Goal: Transaction & Acquisition: Book appointment/travel/reservation

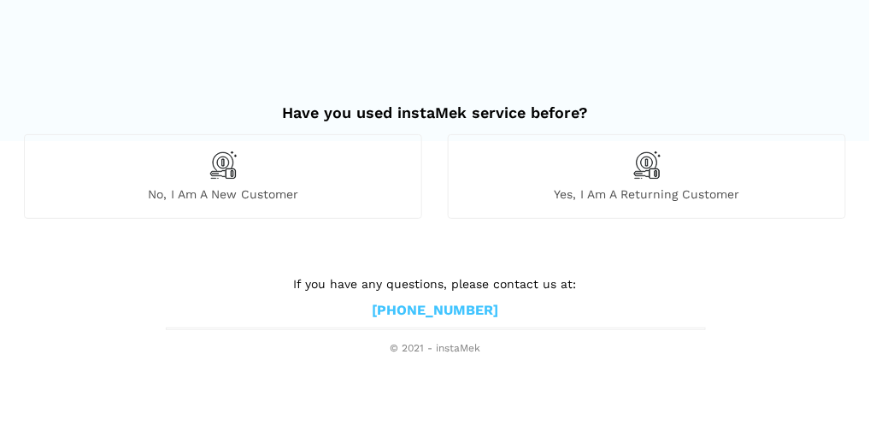
click at [214, 178] on img at bounding box center [223, 164] width 29 height 29
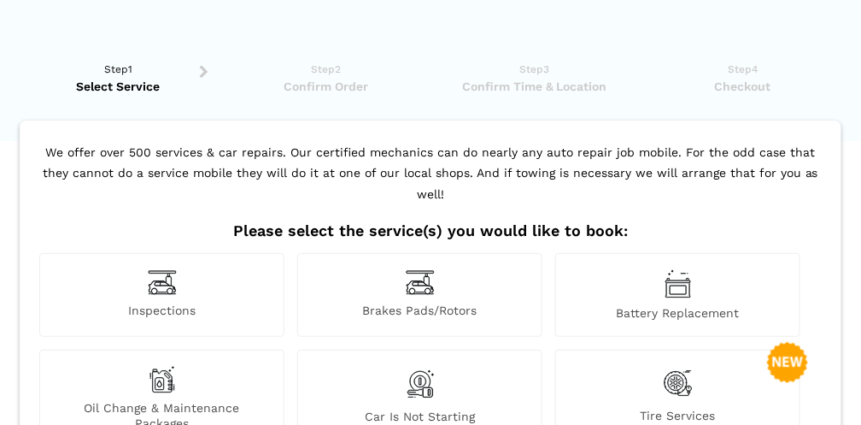
click at [167, 269] on img at bounding box center [162, 282] width 29 height 26
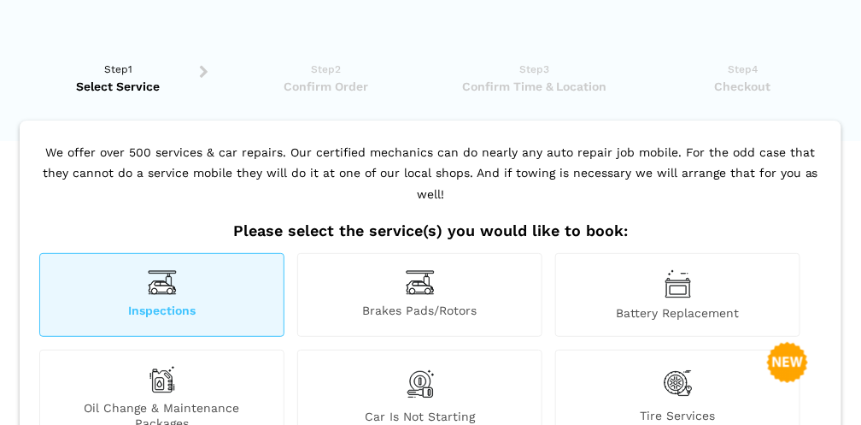
scroll to position [372, 0]
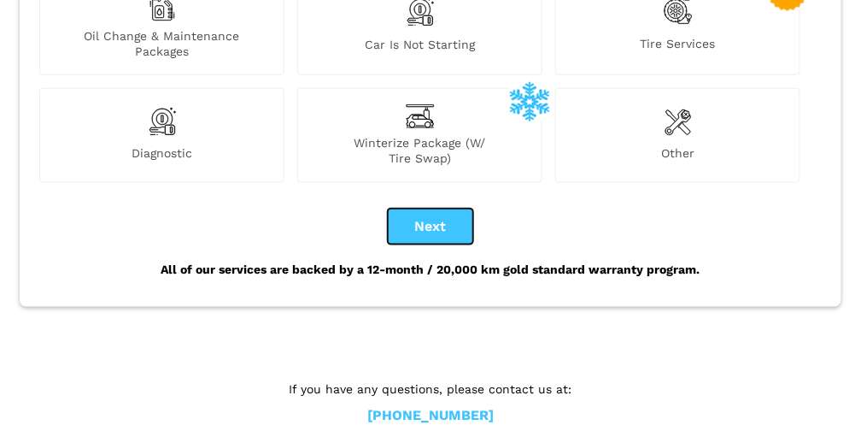
click at [458, 209] on button "Next" at bounding box center [430, 227] width 85 height 36
checkbox input "true"
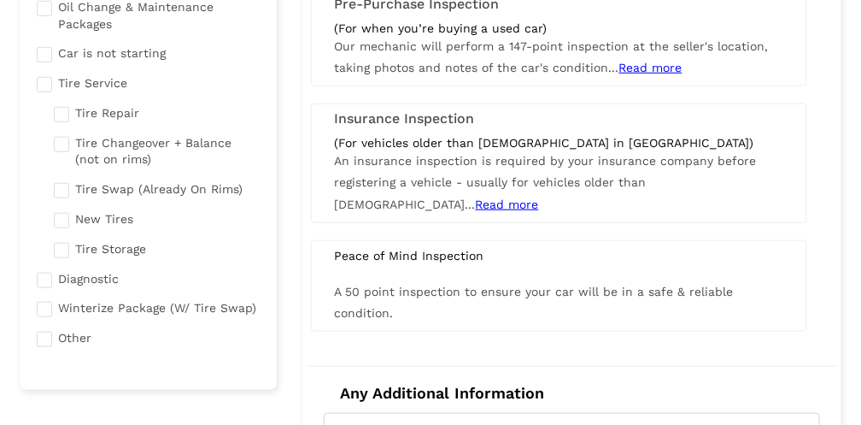
scroll to position [257, 0]
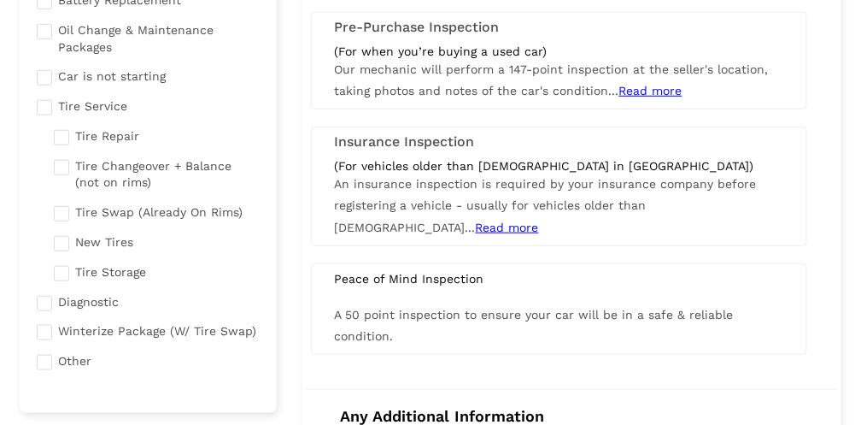
click at [426, 282] on div "Peace of Mind Inspection A 50 point inspection to ensure your car will be in a …" at bounding box center [559, 308] width 497 height 91
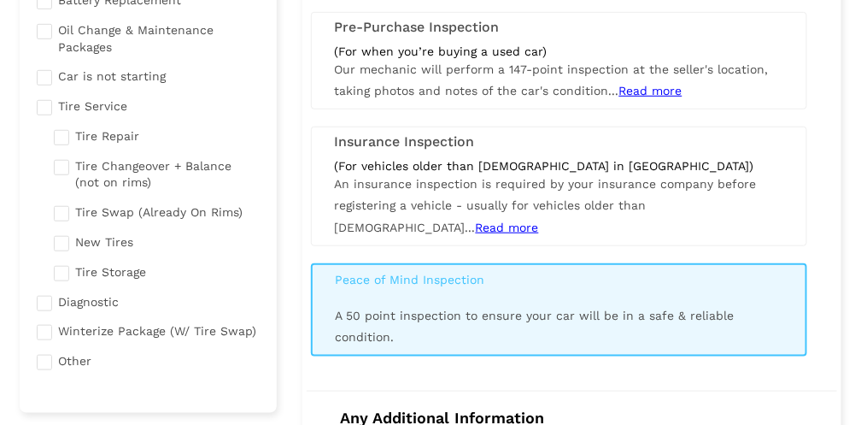
click at [426, 282] on div "Peace of Mind Inspection A 50 point inspection to ensure your car will be in a …" at bounding box center [559, 309] width 497 height 93
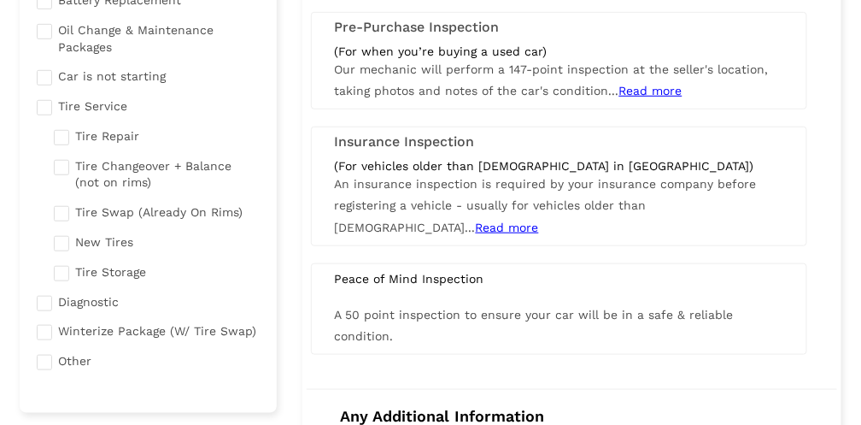
click at [426, 282] on div "Peace of Mind Inspection A 50 point inspection to ensure your car will be in a …" at bounding box center [559, 308] width 497 height 91
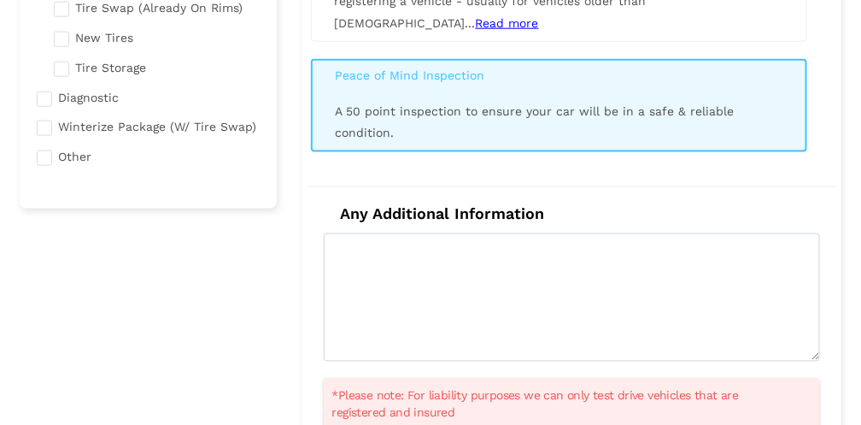
scroll to position [462, 0]
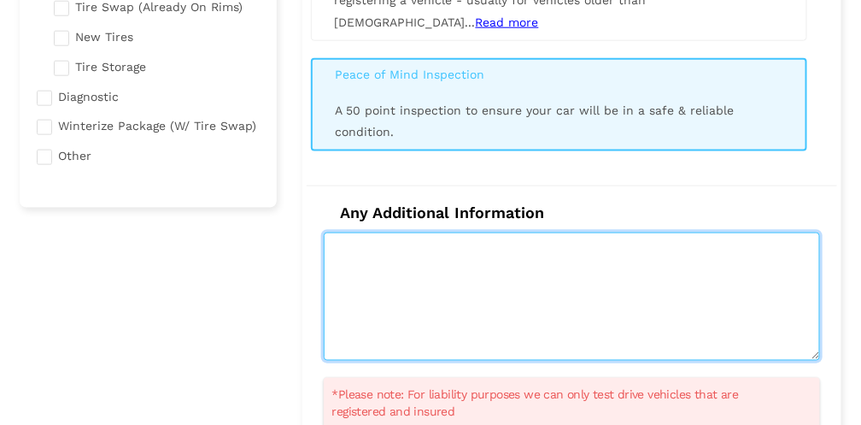
click at [361, 234] on textarea at bounding box center [572, 296] width 497 height 128
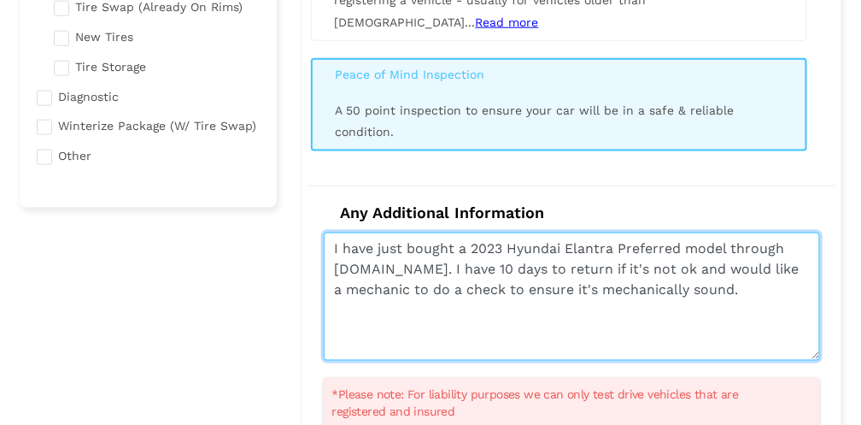
click at [538, 320] on textarea "I have just bought a 2023 Hyundai Elantra Preferred model through [DOMAIN_NAME]…" at bounding box center [572, 296] width 497 height 128
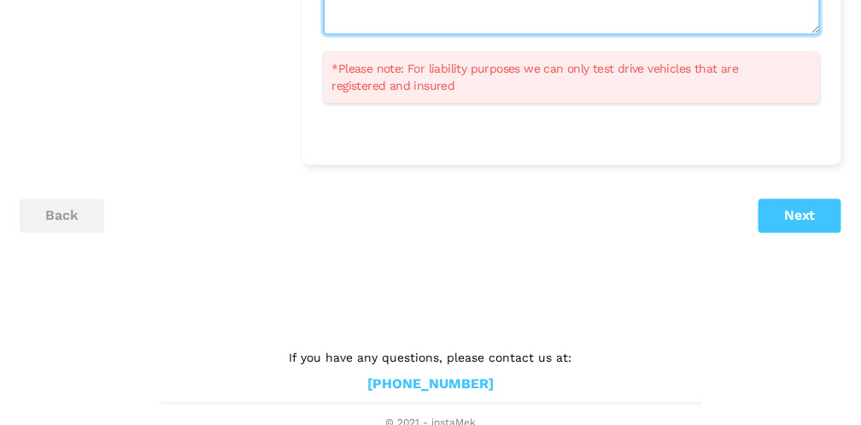
type textarea "I have just bought a 2023 Hyundai Elantra Preferred model through [DOMAIN_NAME]…"
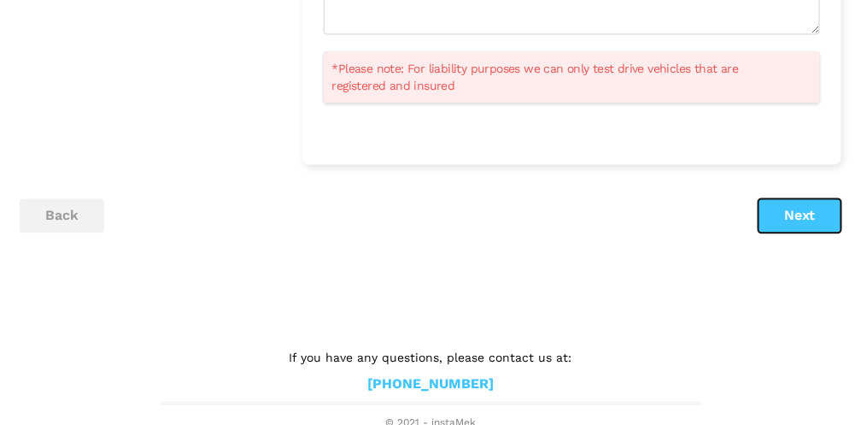
click at [781, 220] on button "Next" at bounding box center [800, 216] width 83 height 34
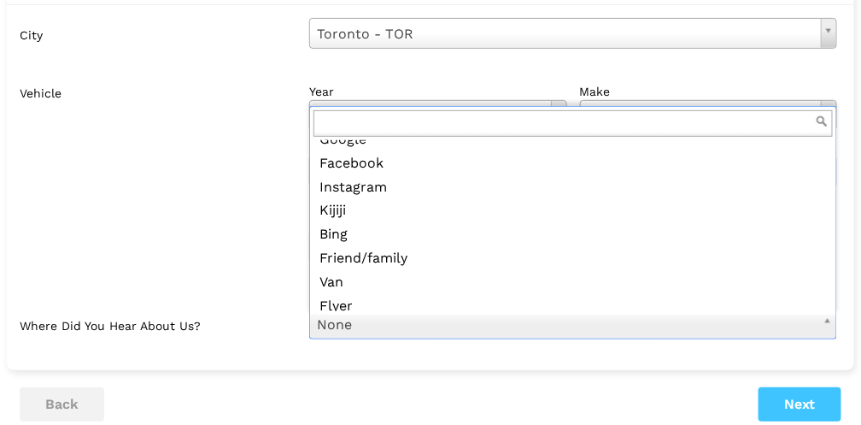
scroll to position [23, 0]
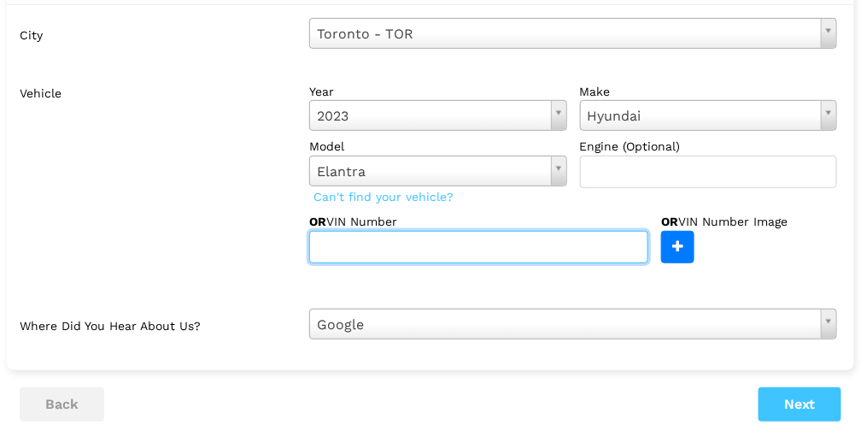
click at [396, 241] on input "text" at bounding box center [478, 247] width 339 height 32
type input "[US_VEHICLE_IDENTIFICATION_NUMBER]"
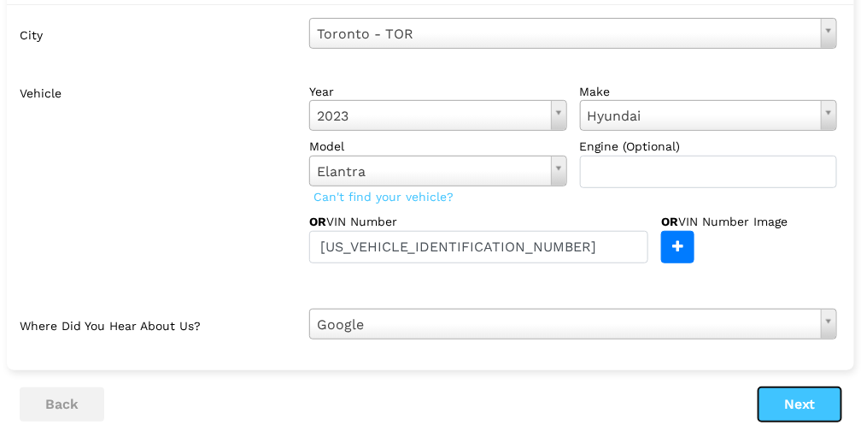
click at [796, 400] on button "Next" at bounding box center [800, 404] width 83 height 34
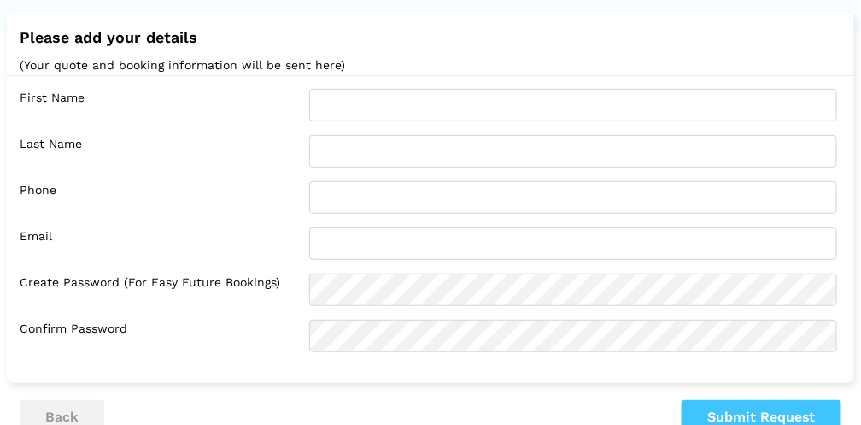
scroll to position [91, 0]
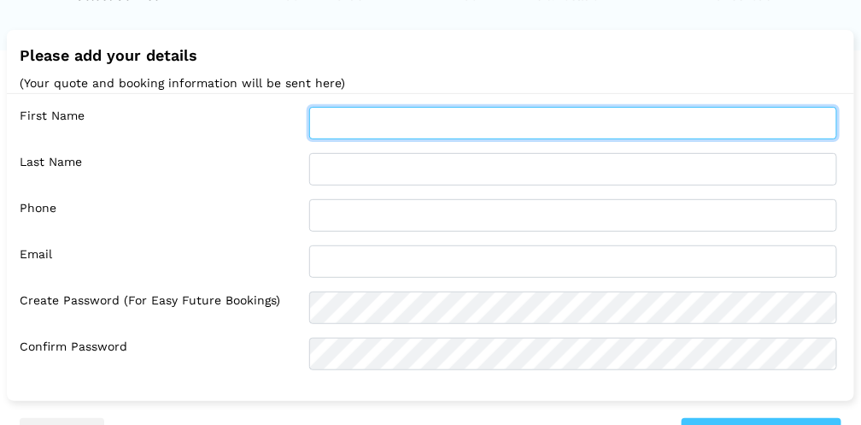
click at [415, 115] on input "text" at bounding box center [573, 123] width 528 height 32
type input "[PERSON_NAME]"
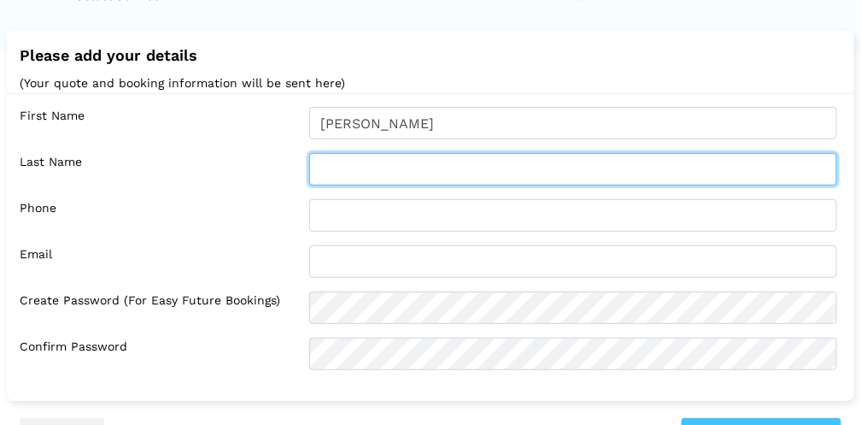
click at [315, 166] on input "text" at bounding box center [573, 169] width 528 height 32
type input "Duttmann"
type input "3657391688"
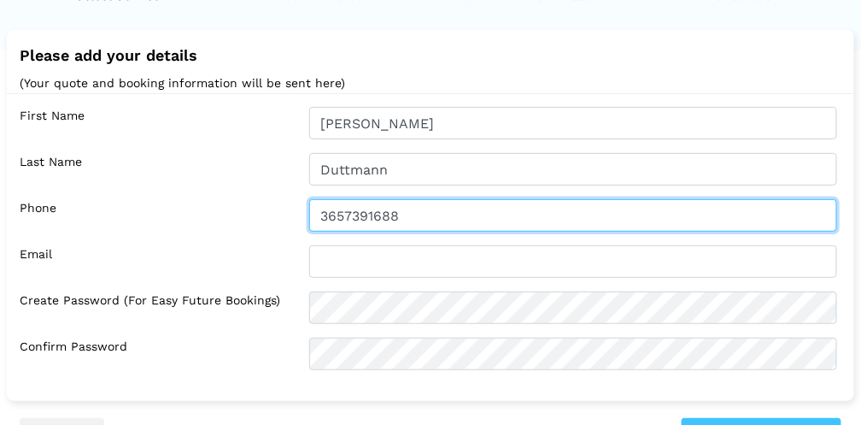
type input "[EMAIL_ADDRESS][DOMAIN_NAME]"
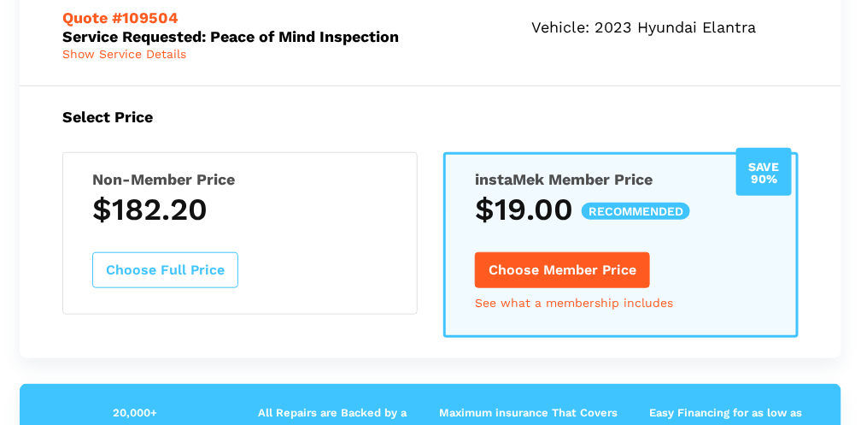
scroll to position [227, 0]
click at [185, 261] on button "Choose Full Price" at bounding box center [165, 270] width 146 height 36
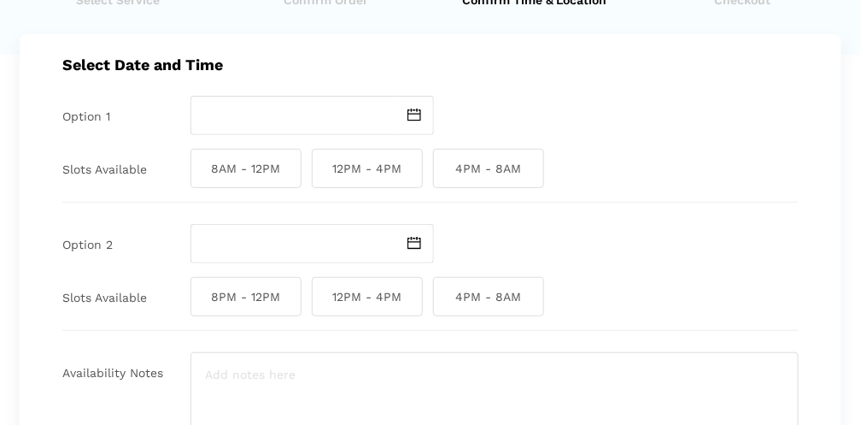
scroll to position [83, 0]
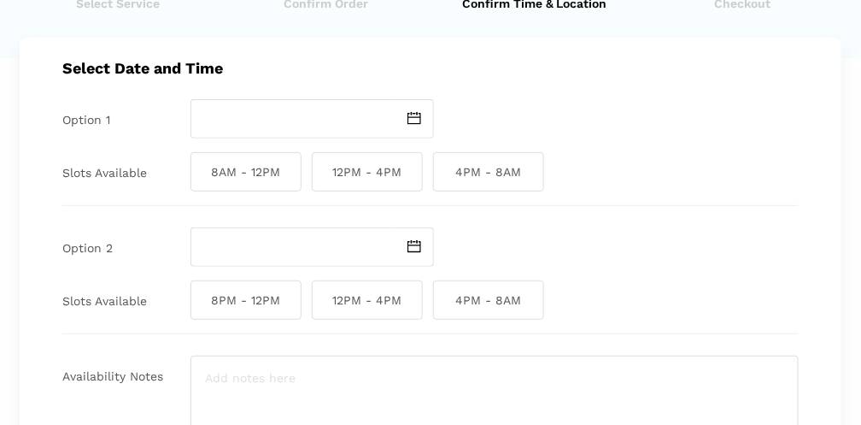
click at [413, 116] on img at bounding box center [415, 118] width 14 height 13
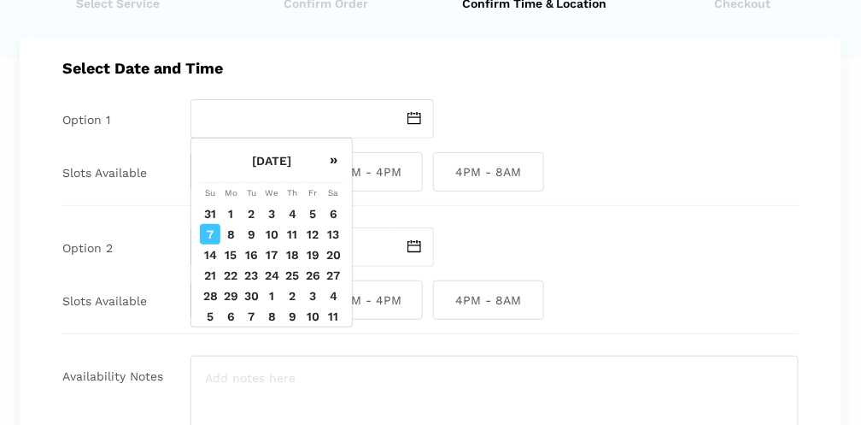
click at [253, 244] on td "9" at bounding box center [251, 234] width 21 height 21
type input "[DATE]"
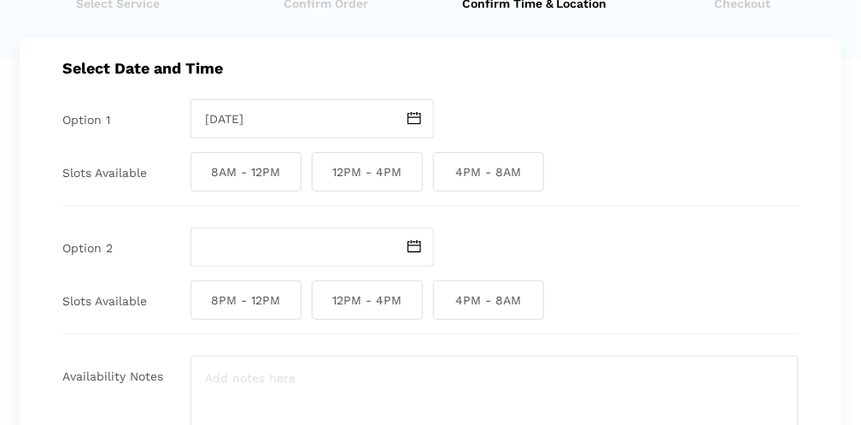
click at [356, 177] on span "12PM - 4PM" at bounding box center [367, 171] width 111 height 39
click at [323, 177] on input "12PM - 4PM" at bounding box center [317, 171] width 11 height 39
checkbox input "true"
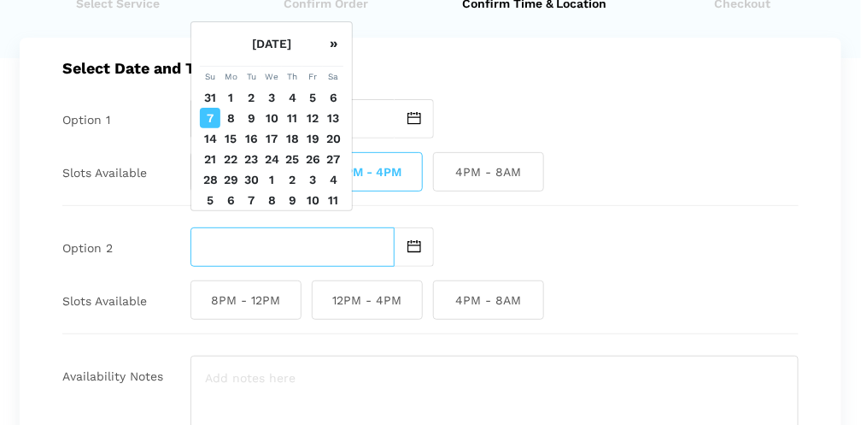
click at [361, 238] on input "text" at bounding box center [293, 246] width 204 height 39
click at [410, 250] on img at bounding box center [415, 246] width 14 height 13
click at [326, 251] on input "text" at bounding box center [293, 246] width 204 height 39
click at [291, 128] on td "11" at bounding box center [292, 118] width 21 height 21
type input "[DATE]"
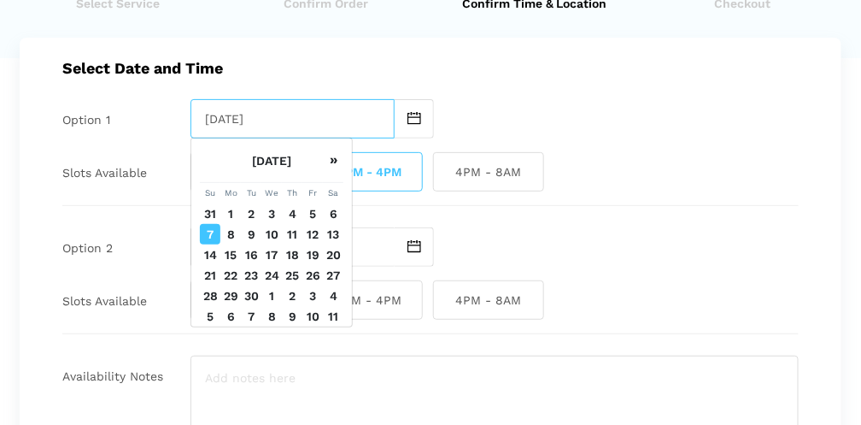
click at [291, 132] on input "[DATE]" at bounding box center [293, 118] width 204 height 39
click at [292, 244] on td "11" at bounding box center [292, 234] width 21 height 21
type input "[DATE]"
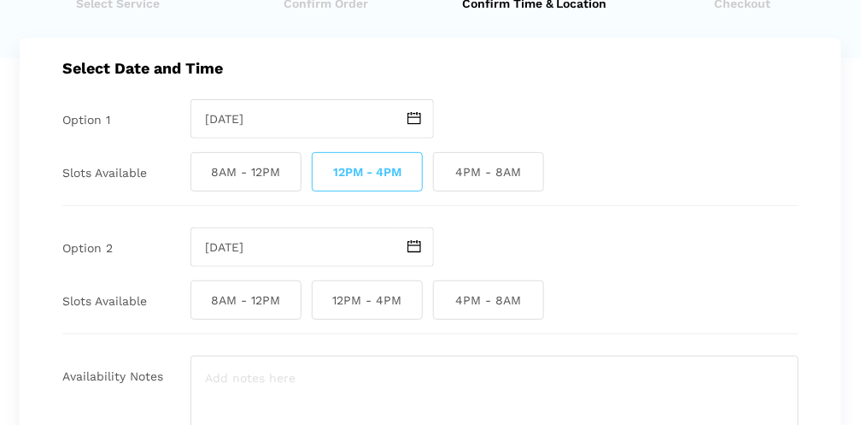
click at [369, 297] on span "12PM - 4PM" at bounding box center [367, 299] width 111 height 39
click at [323, 297] on input "12PM - 4PM" at bounding box center [317, 299] width 11 height 39
checkbox input "true"
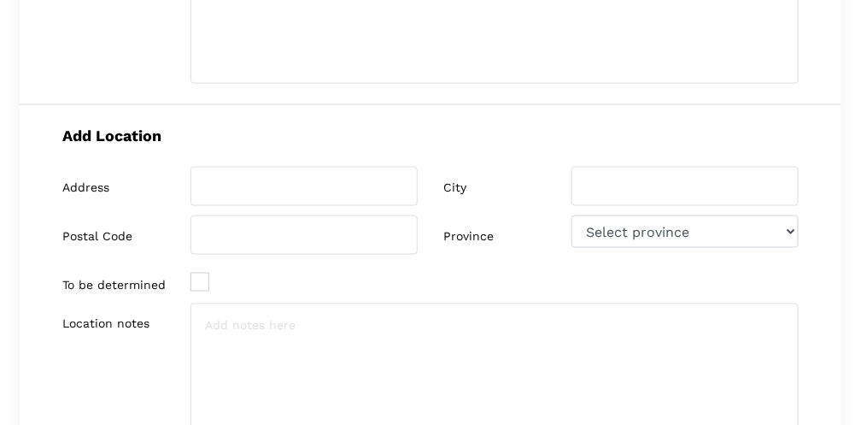
scroll to position [501, 0]
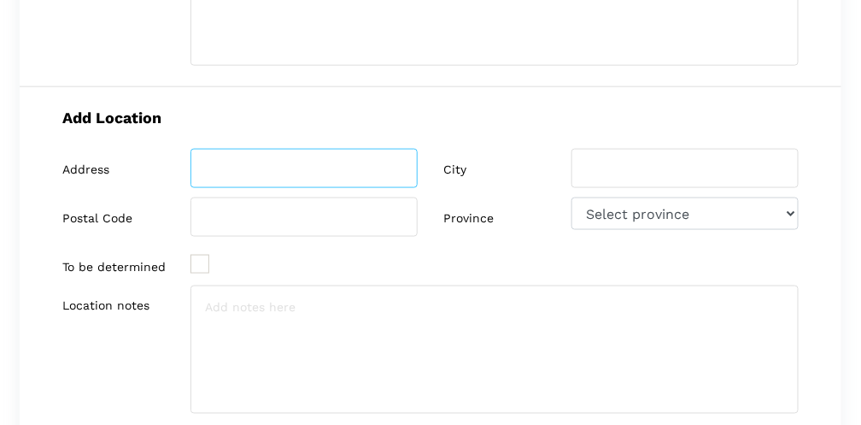
click at [256, 163] on input "search" at bounding box center [304, 168] width 227 height 39
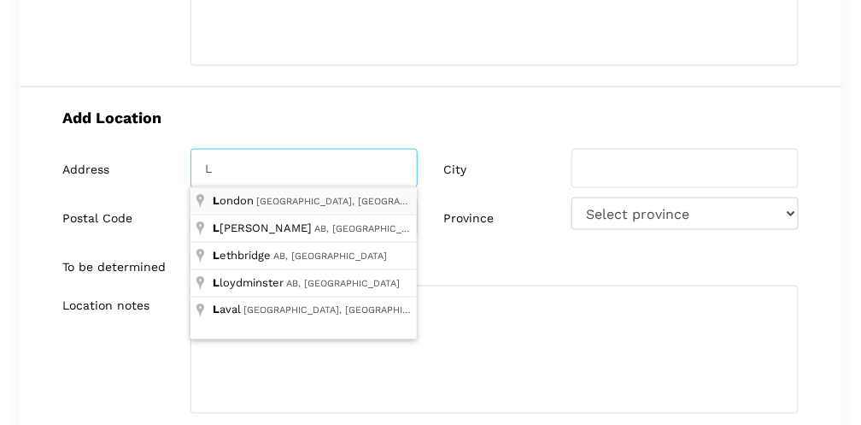
type input "LPH20, [STREET_ADDRESS][PERSON_NAME]"
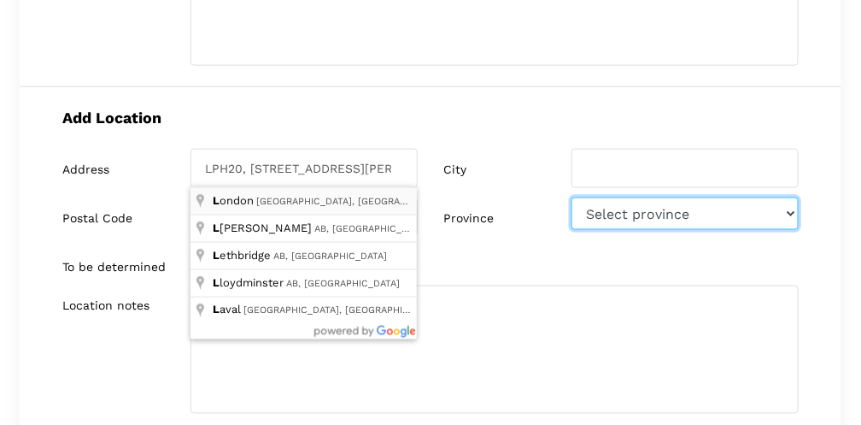
select select "ON"
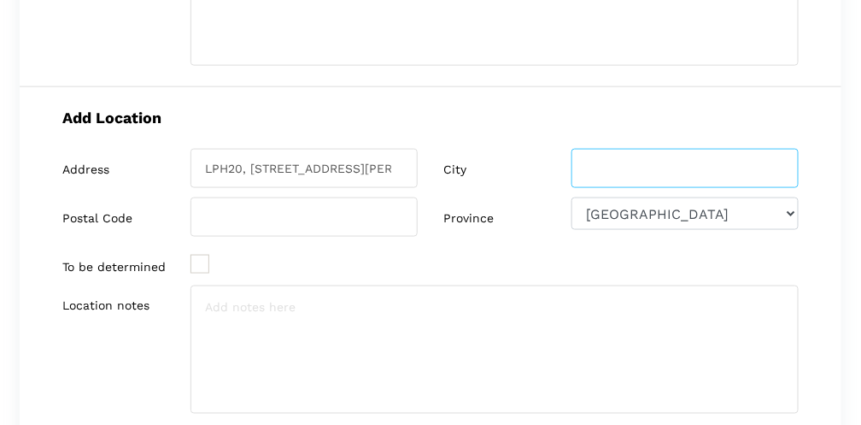
click at [603, 171] on input "search" at bounding box center [685, 168] width 227 height 39
type input "[GEOGRAPHIC_DATA]"
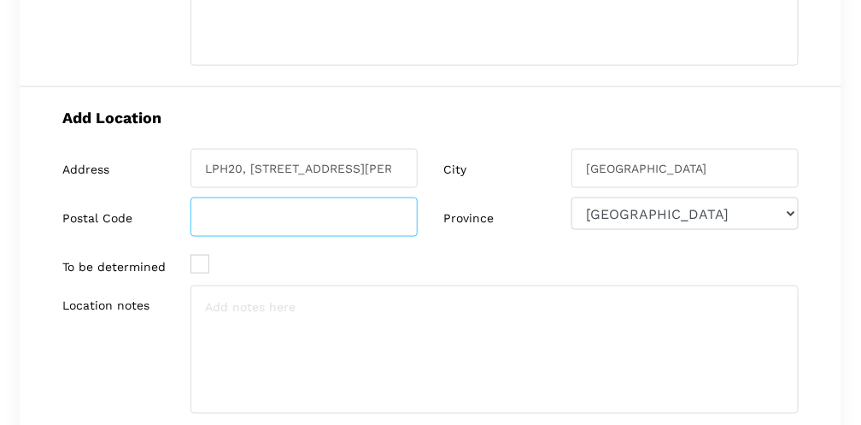
click at [332, 221] on input "search" at bounding box center [304, 216] width 227 height 39
type input "M5V 3H9"
click at [381, 246] on div "To be determined" at bounding box center [240, 261] width 356 height 30
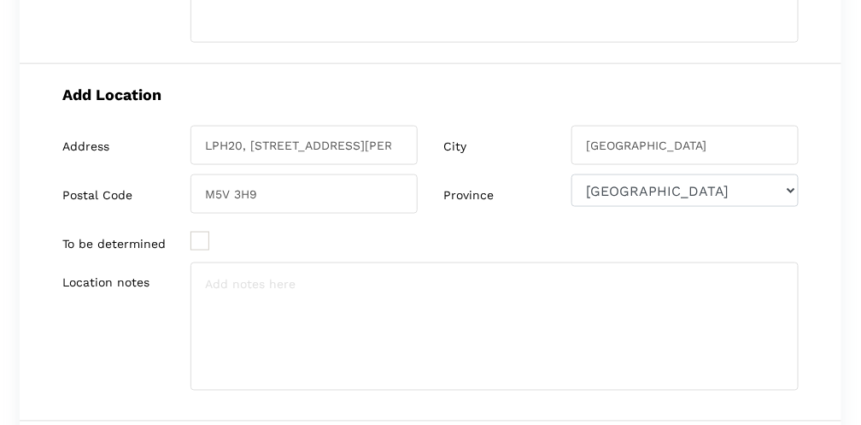
scroll to position [585, 0]
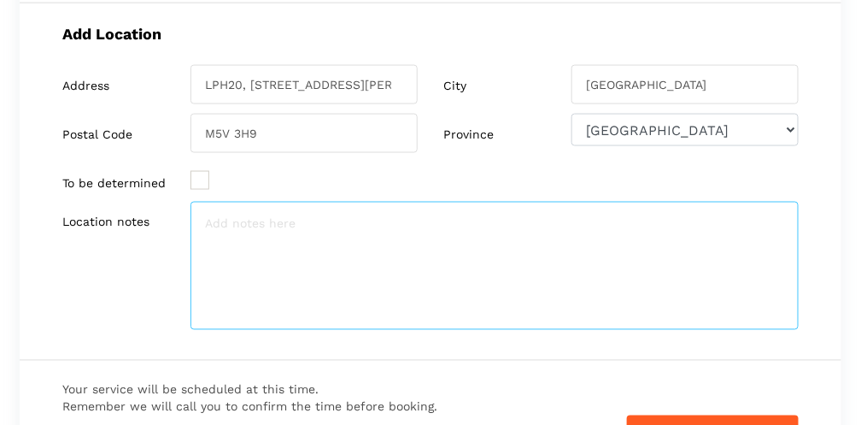
click at [294, 226] on textarea at bounding box center [495, 266] width 608 height 128
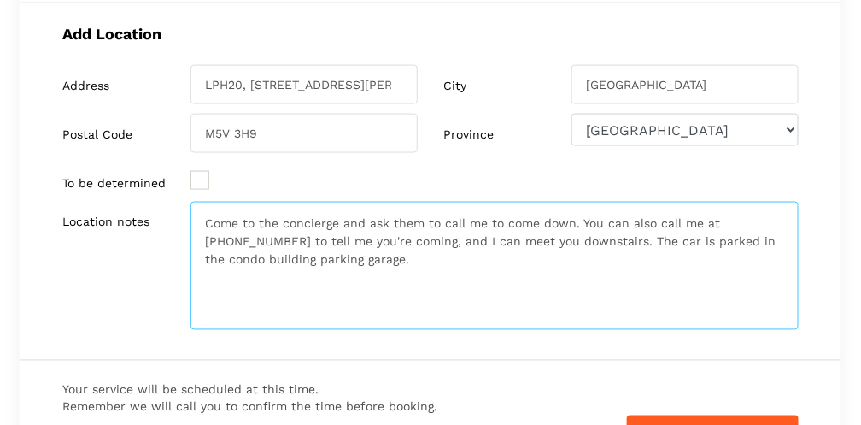
click at [340, 300] on textarea "Come to the concierge and ask them to call me to come down. You can also call m…" at bounding box center [495, 266] width 608 height 128
click at [373, 257] on textarea "Come to the concierge and ask them to call me to come down. You can also call m…" at bounding box center [495, 266] width 608 height 128
type textarea "Come to the concierge and ask them to call me to come down. You can also call m…"
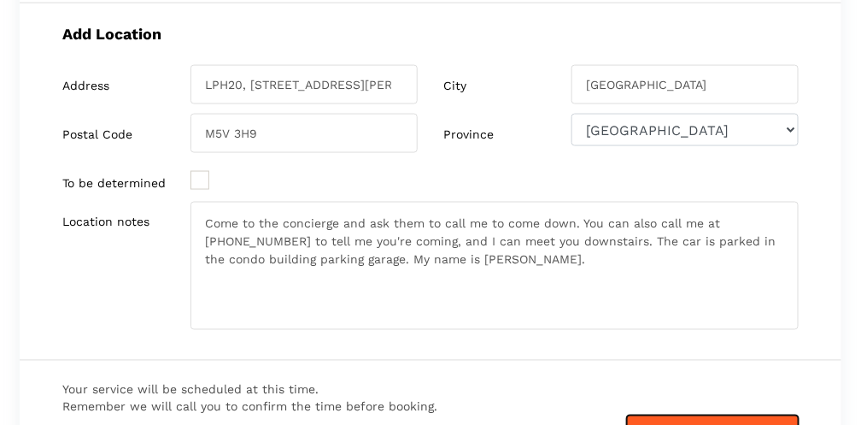
click at [694, 420] on button "Confirm Schedule" at bounding box center [713, 433] width 172 height 36
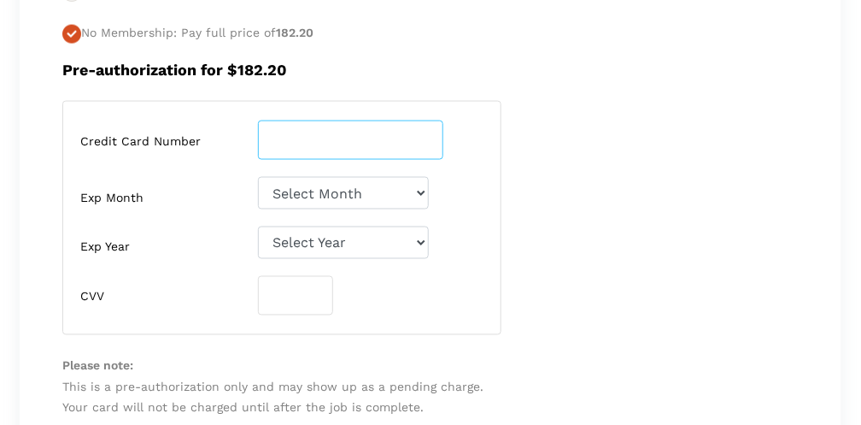
click at [281, 147] on input "number" at bounding box center [350, 139] width 185 height 39
type input "[CREDIT_CARD_NUMBER]"
click at [509, 208] on div "Credit Card Number [CREDIT_CARD_NUMBER] Exp Month Select Month [DATE]-[DATE]-[D…" at bounding box center [282, 218] width 465 height 234
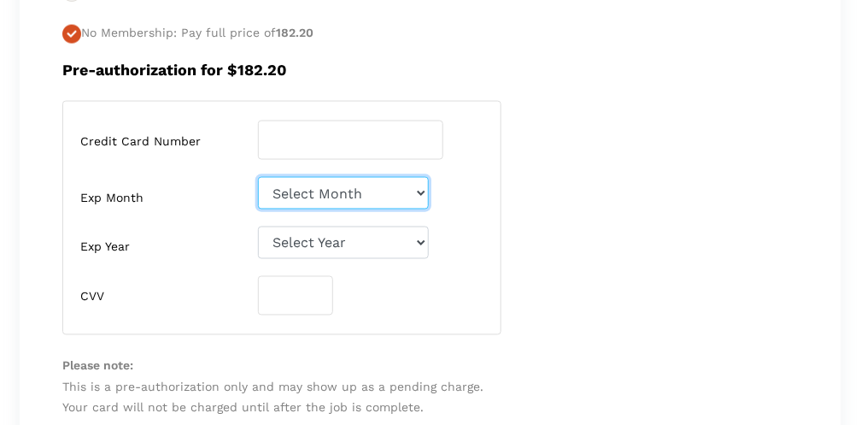
click at [419, 190] on select "Select Month [DATE]-[DATE]-[DATE]-[DATE]-[DATE]-[DATE]-[DATE]-[DATE]-[DATE]-[DA…" at bounding box center [343, 193] width 171 height 32
select select "06"
click at [258, 177] on select "Select Month [DATE]-[DATE]-[DATE]-[DATE]-[DATE]-[DATE]-[DATE]-[DATE]-[DATE]-[DA…" at bounding box center [343, 193] width 171 height 32
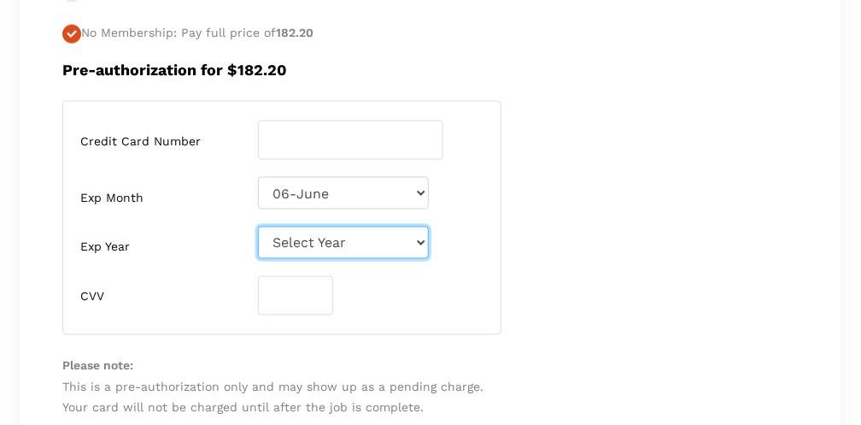
click at [422, 240] on select "Select Year [DATE] 2026 2027 2028 2029 2030 2031 2032 2033 2034 2035 2036 2037 …" at bounding box center [343, 242] width 171 height 32
select select "2027"
click at [258, 226] on select "Select Year [DATE] 2026 2027 2028 2029 2030 2031 2032 2033 2034 2035 2036 2037 …" at bounding box center [343, 242] width 171 height 32
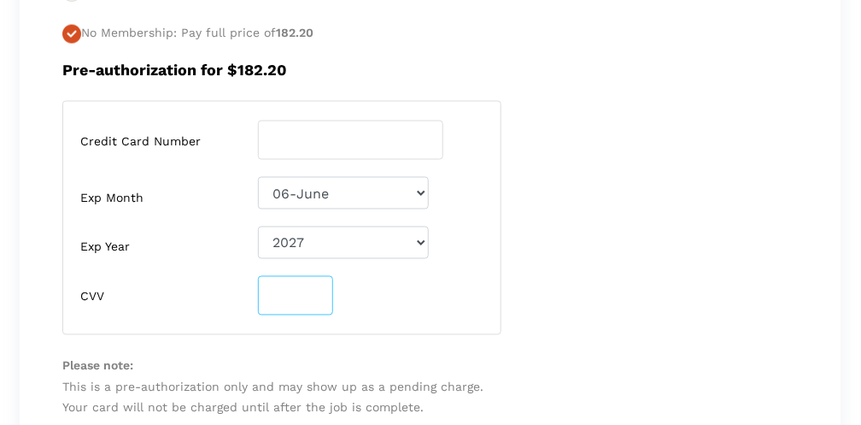
click at [292, 301] on input "number" at bounding box center [295, 295] width 75 height 39
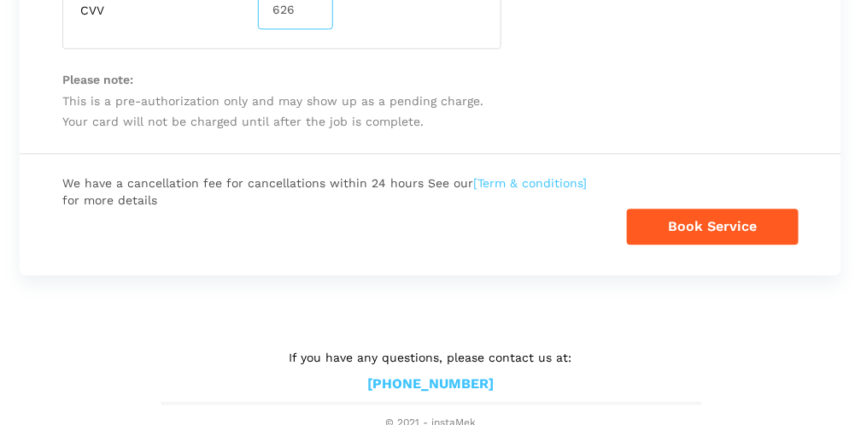
type input "626"
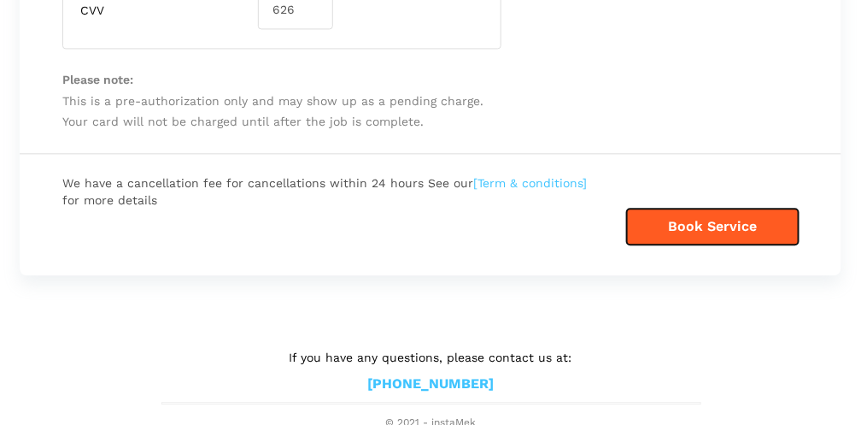
click at [667, 212] on button "Book Service" at bounding box center [713, 227] width 172 height 36
